Goal: Task Accomplishment & Management: Use online tool/utility

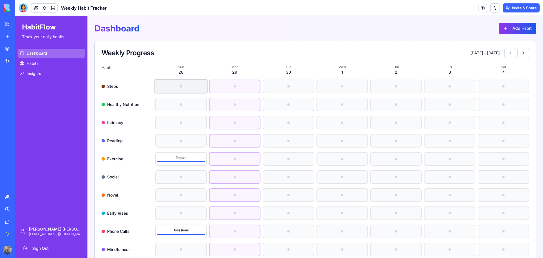
click at [179, 84] on div at bounding box center [181, 86] width 53 height 13
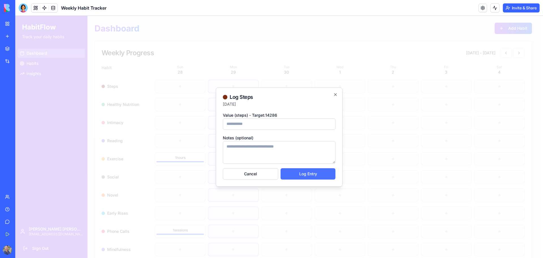
type input "*****"
click at [320, 177] on button "Log Entry" at bounding box center [308, 173] width 55 height 11
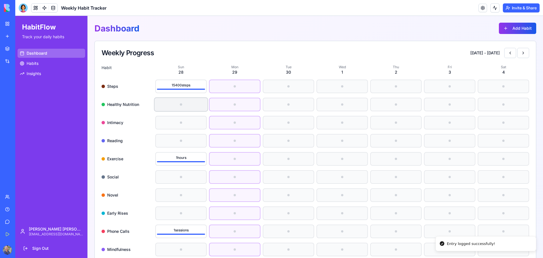
click at [182, 106] on div at bounding box center [181, 104] width 53 height 13
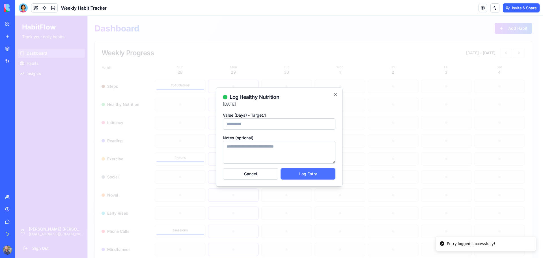
type input "*"
click at [311, 174] on button "Log Entry" at bounding box center [308, 173] width 55 height 11
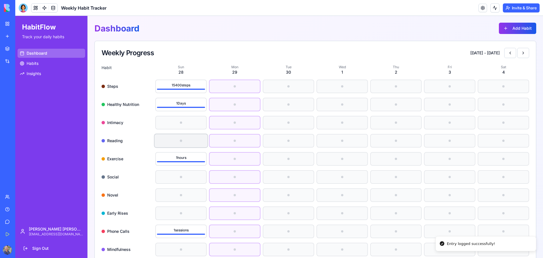
click at [178, 141] on div at bounding box center [181, 140] width 53 height 13
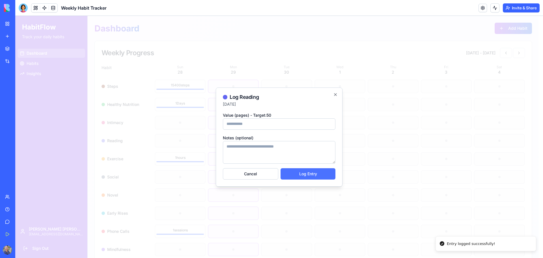
type input "**"
drag, startPoint x: 303, startPoint y: 173, endPoint x: 300, endPoint y: 173, distance: 3.4
click at [302, 173] on button "Log Entry" at bounding box center [308, 173] width 55 height 11
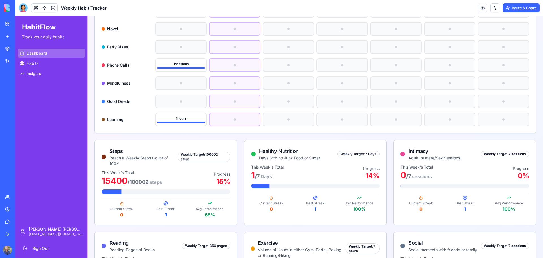
scroll to position [170, 0]
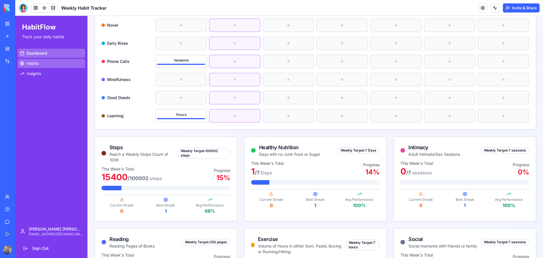
click at [54, 60] on link "Habits" at bounding box center [52, 63] width 68 height 9
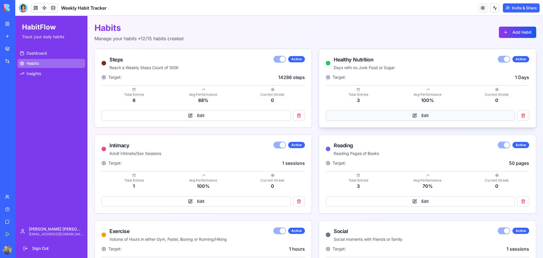
click at [468, 119] on button "Edit" at bounding box center [420, 115] width 189 height 10
click at [47, 55] on link "Dashboard" at bounding box center [52, 53] width 68 height 9
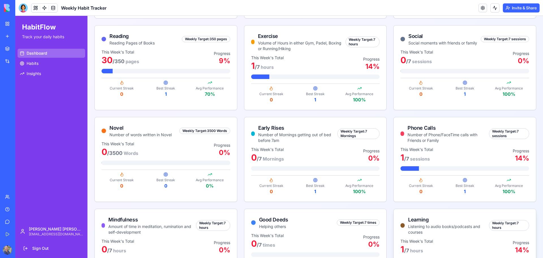
scroll to position [415, 0]
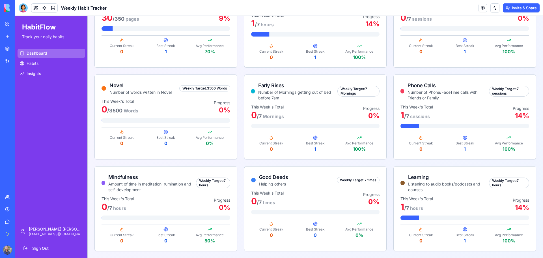
click at [6, 24] on link "My Workspace" at bounding box center [13, 23] width 23 height 11
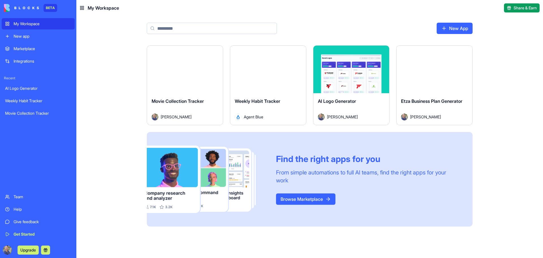
click at [41, 50] on div "Marketplace" at bounding box center [43, 49] width 58 height 6
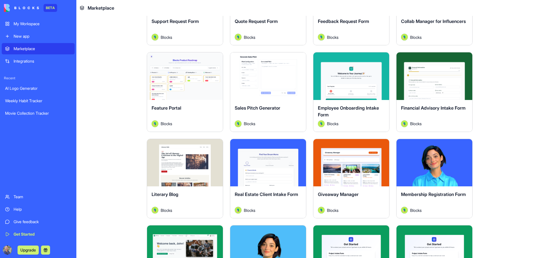
scroll to position [368, 0]
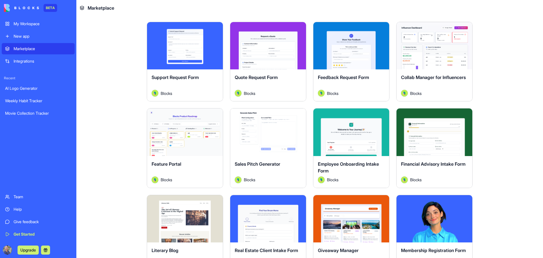
click at [351, 48] on button "Explore" at bounding box center [351, 45] width 42 height 11
click at [359, 44] on button "Explore" at bounding box center [351, 45] width 42 height 11
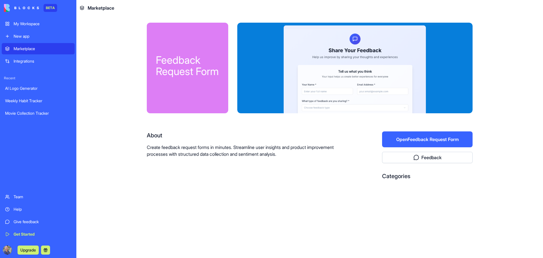
click at [414, 141] on button "Open Feedback Request Form" at bounding box center [427, 139] width 91 height 16
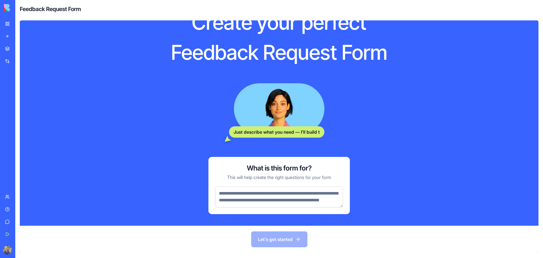
scroll to position [42, 0]
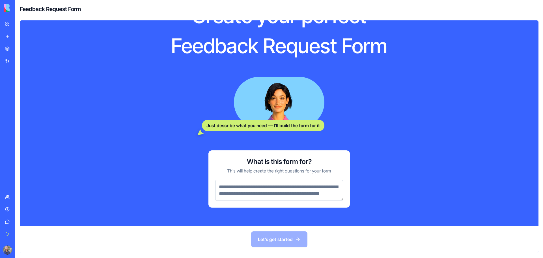
click at [244, 189] on textarea at bounding box center [279, 190] width 128 height 21
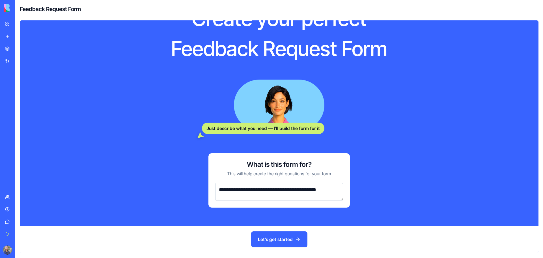
scroll to position [35, 0]
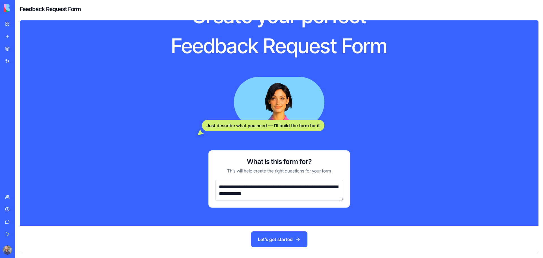
type textarea "**********"
click at [287, 240] on button "Let's get started" at bounding box center [279, 239] width 56 height 16
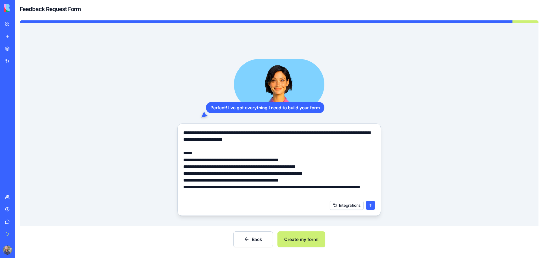
click at [371, 205] on button "submit" at bounding box center [370, 205] width 9 height 9
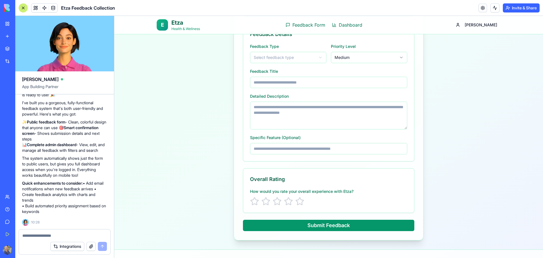
scroll to position [130, 0]
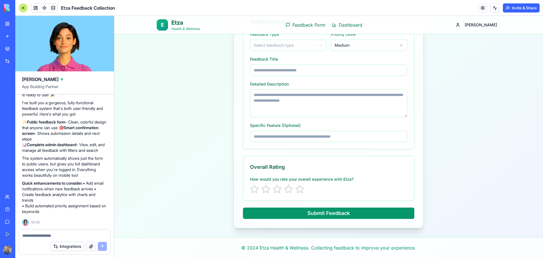
click at [12, 20] on link "My Workspace" at bounding box center [13, 23] width 23 height 11
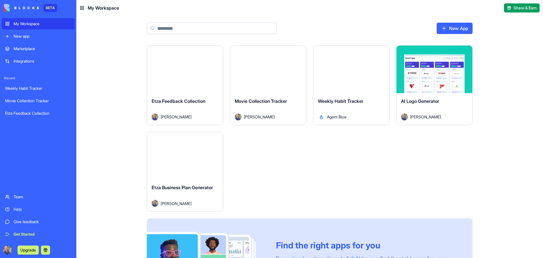
click at [189, 157] on button "Launch" at bounding box center [185, 155] width 42 height 11
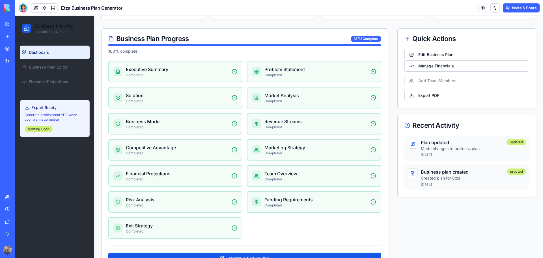
scroll to position [102, 0]
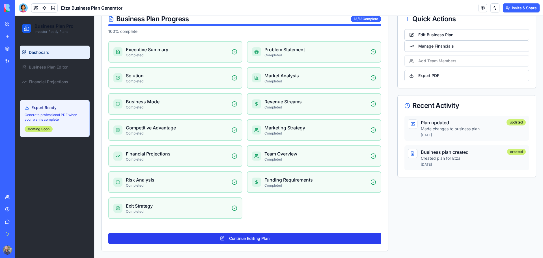
click at [283, 238] on button "Continue Editing Plan" at bounding box center [244, 238] width 273 height 11
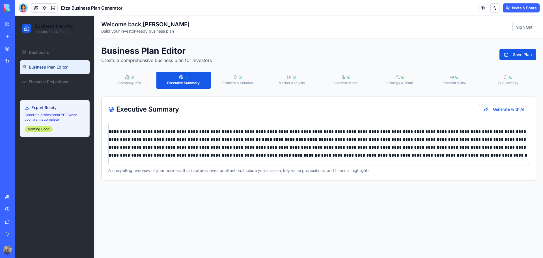
click at [186, 84] on span "Executive Summary" at bounding box center [183, 83] width 33 height 5
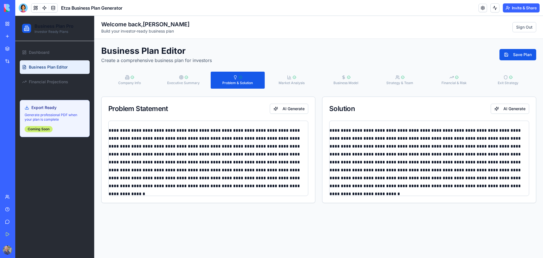
click at [243, 76] on button "Problem & Solution" at bounding box center [238, 80] width 54 height 17
click at [291, 77] on div "button" at bounding box center [291, 77] width 9 height 5
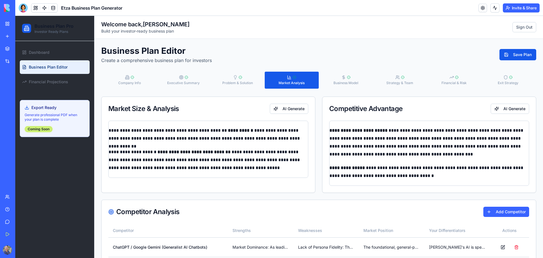
click at [348, 82] on span "Business Model" at bounding box center [346, 83] width 25 height 5
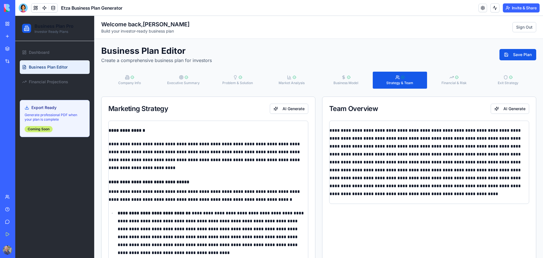
click at [387, 82] on span "Strategy & Team" at bounding box center [399, 83] width 27 height 5
click at [442, 81] on span "Financial & Risk" at bounding box center [454, 83] width 25 height 5
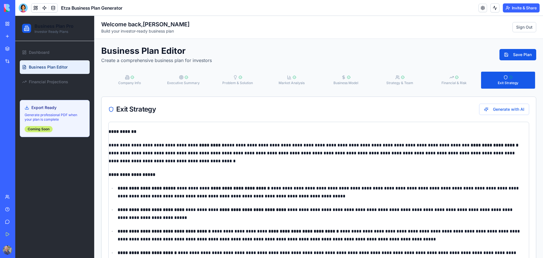
click at [510, 79] on circle "button" at bounding box center [511, 77] width 3 height 3
click at [48, 51] on span "Dashboard" at bounding box center [39, 53] width 21 height 6
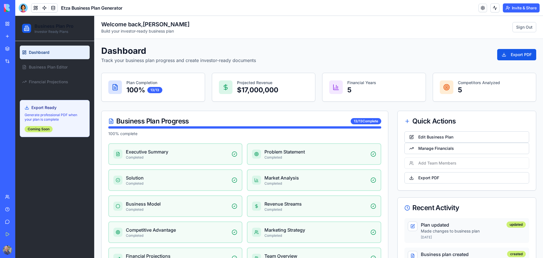
click at [15, 25] on div "My Workspace" at bounding box center [17, 24] width 7 height 6
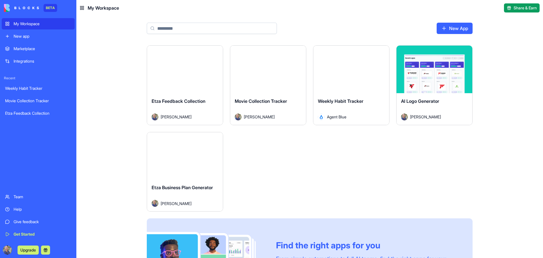
click at [272, 97] on div "Movie Collection Tracker [PERSON_NAME]" at bounding box center [268, 109] width 76 height 32
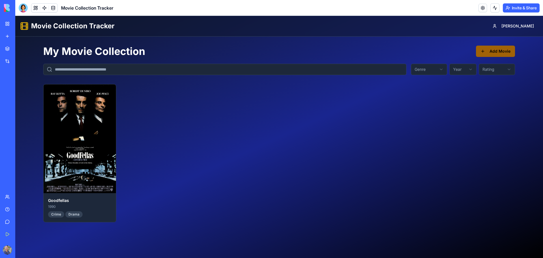
click at [490, 51] on button "Add Movie" at bounding box center [495, 51] width 39 height 11
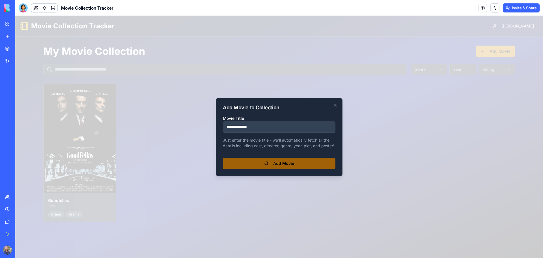
type input "**********"
click at [277, 162] on button "Add Movie" at bounding box center [279, 163] width 113 height 11
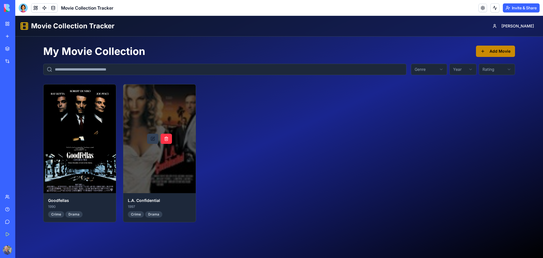
click at [166, 180] on div at bounding box center [159, 138] width 72 height 109
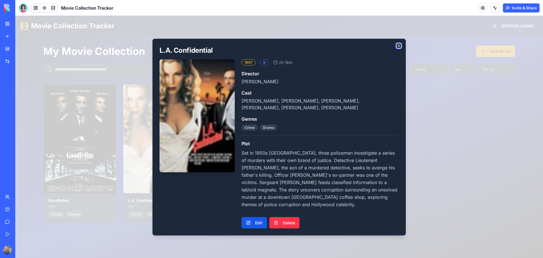
click at [398, 45] on icon "button" at bounding box center [399, 45] width 5 height 5
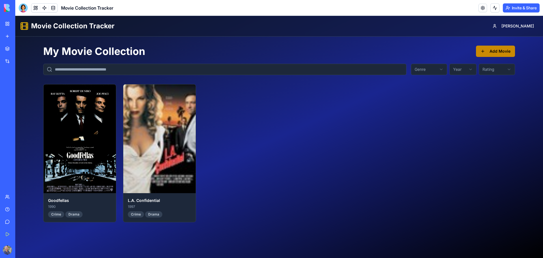
drag, startPoint x: 22, startPoint y: 33, endPoint x: 18, endPoint y: 38, distance: 6.8
click at [22, 33] on link "New app" at bounding box center [13, 36] width 23 height 11
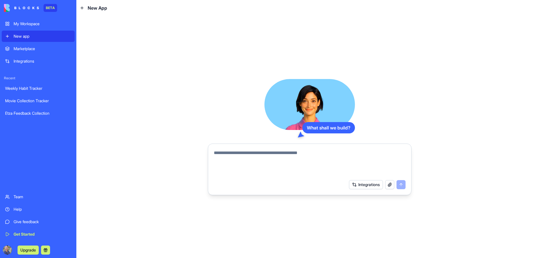
drag, startPoint x: 18, startPoint y: 26, endPoint x: 16, endPoint y: 28, distance: 3.0
click at [18, 26] on div "My Workspace" at bounding box center [43, 24] width 58 height 6
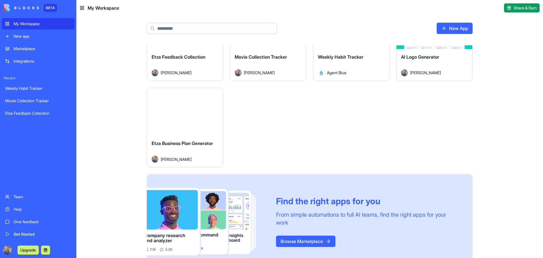
scroll to position [60, 0]
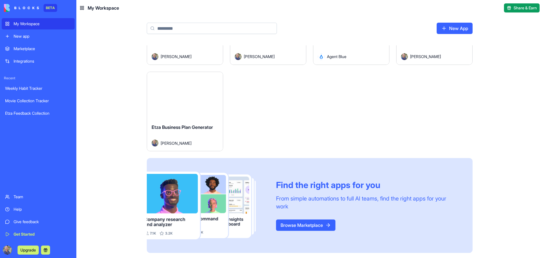
click at [34, 252] on button "Upgrade" at bounding box center [28, 249] width 21 height 9
